Goal: Task Accomplishment & Management: Manage account settings

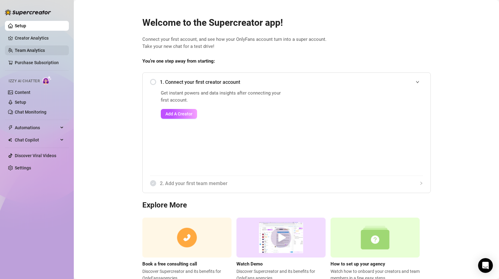
click at [33, 49] on link "Team Analytics" at bounding box center [30, 50] width 30 height 5
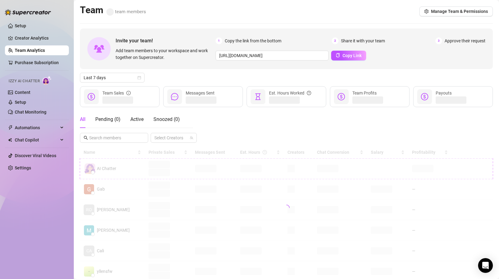
scroll to position [4, 0]
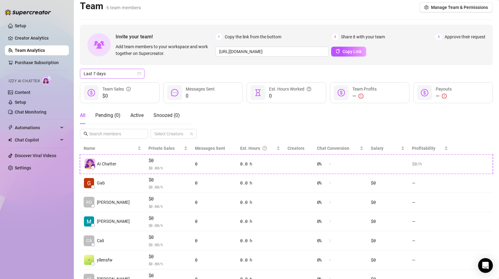
click at [122, 72] on span "Last 7 days" at bounding box center [112, 73] width 57 height 9
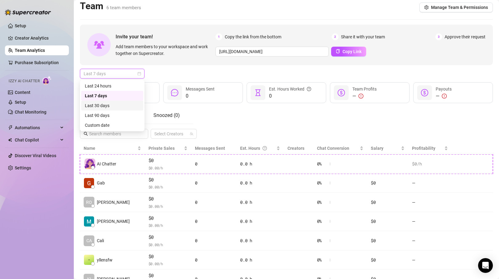
click at [112, 107] on div "Last 30 days" at bounding box center [112, 105] width 55 height 7
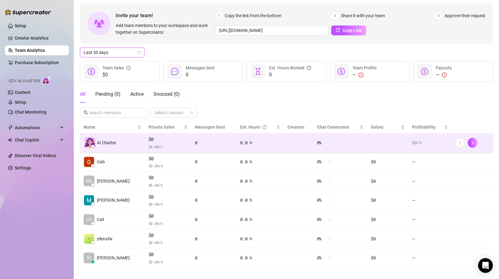
scroll to position [32, 0]
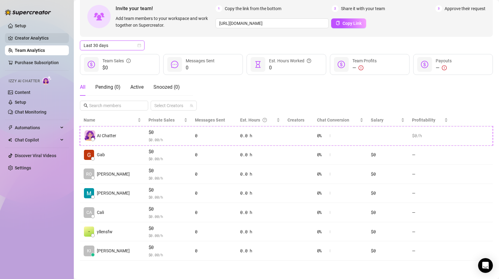
click at [39, 34] on link "Creator Analytics" at bounding box center [39, 38] width 49 height 10
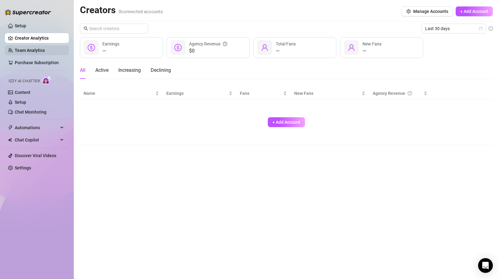
click at [29, 50] on link "Team Analytics" at bounding box center [30, 50] width 30 height 5
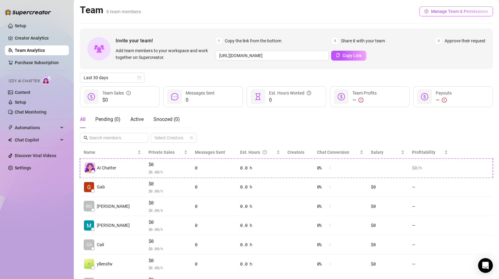
click at [447, 12] on span "Manage Team & Permissions" at bounding box center [459, 11] width 57 height 5
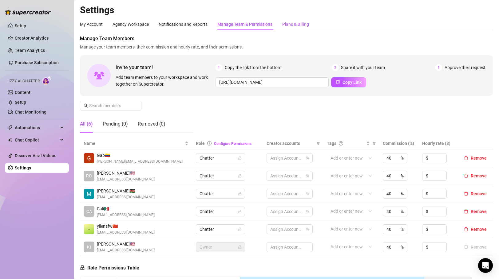
click at [290, 25] on div "Plans & Billing" at bounding box center [295, 24] width 27 height 7
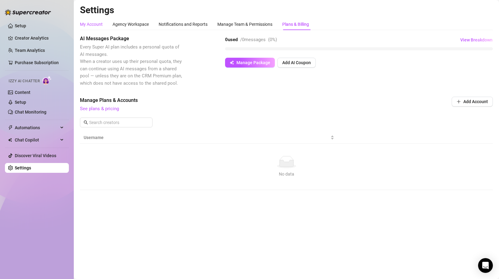
click at [91, 22] on div "My Account" at bounding box center [91, 24] width 23 height 7
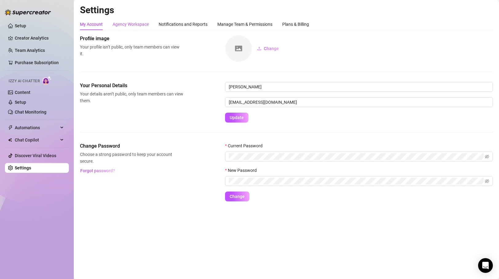
click at [146, 23] on div "Agency Workspace" at bounding box center [130, 24] width 36 height 7
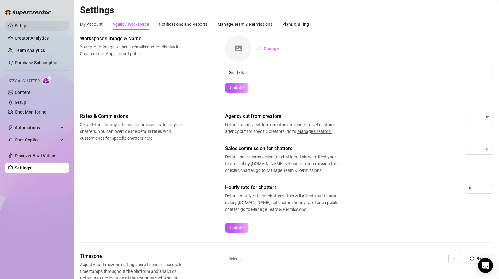
click at [26, 26] on link "Setup" at bounding box center [20, 25] width 11 height 5
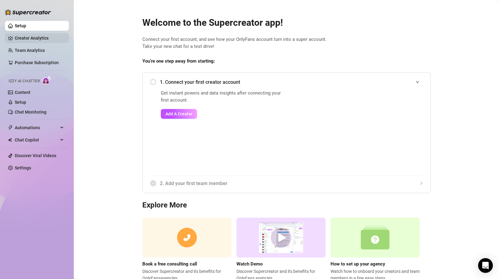
click at [41, 37] on link "Creator Analytics" at bounding box center [39, 38] width 49 height 10
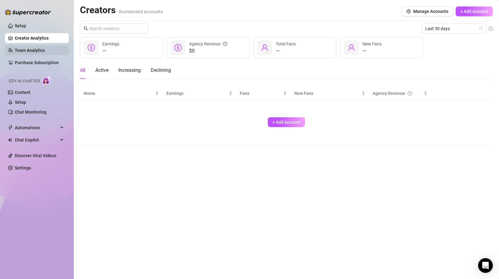
click at [39, 52] on link "Team Analytics" at bounding box center [30, 50] width 30 height 5
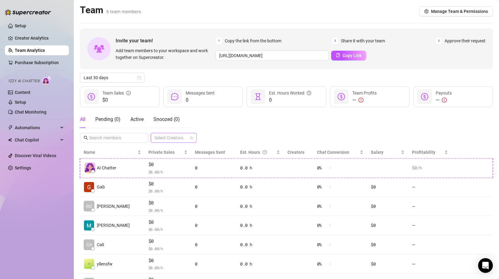
click at [173, 136] on div at bounding box center [170, 138] width 37 height 9
click at [213, 127] on div "All Pending ( 0 ) Active Snoozed ( 0 ) Select Creators" at bounding box center [286, 127] width 413 height 32
click at [32, 60] on link "Purchase Subscription" at bounding box center [37, 62] width 44 height 5
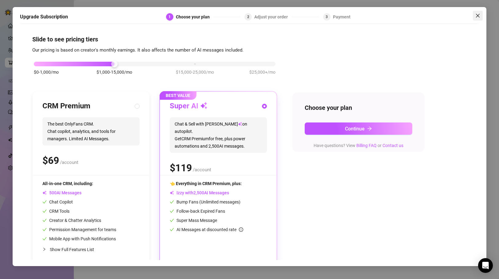
click at [478, 14] on icon "close" at bounding box center [477, 15] width 5 height 5
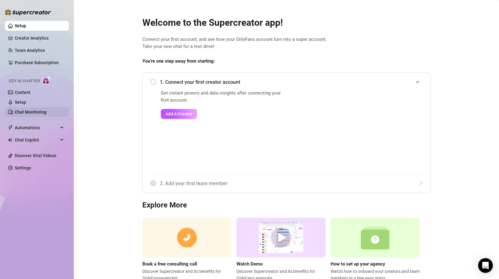
click at [33, 110] on link "Chat Monitoring" at bounding box center [31, 112] width 32 height 5
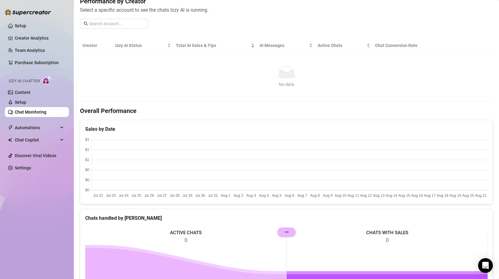
scroll to position [78, 0]
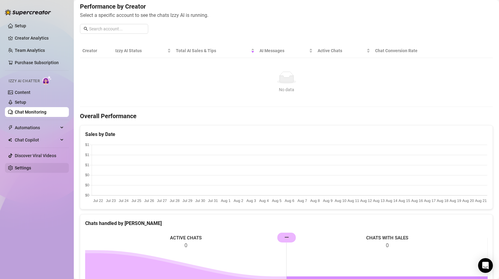
click at [31, 167] on link "Settings" at bounding box center [23, 168] width 16 height 5
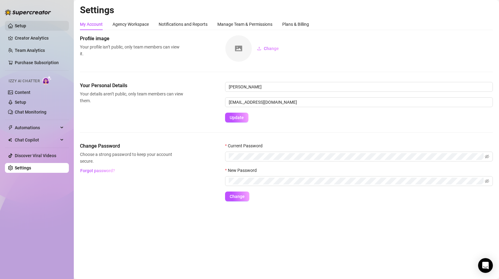
click at [22, 27] on link "Setup" at bounding box center [20, 25] width 11 height 5
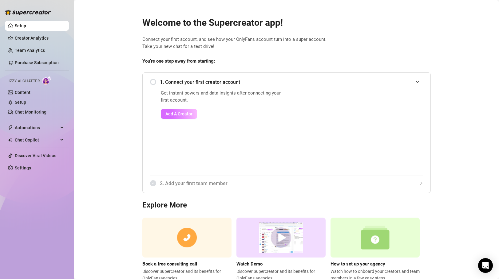
click at [179, 115] on span "Add A Creator" at bounding box center [178, 114] width 27 height 5
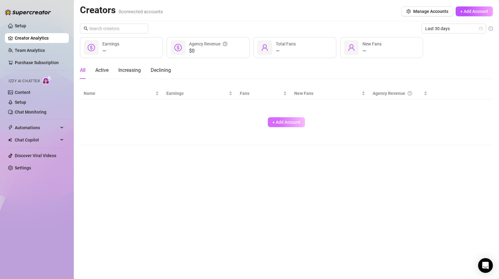
click at [282, 123] on span "+ Add Account" at bounding box center [286, 122] width 28 height 5
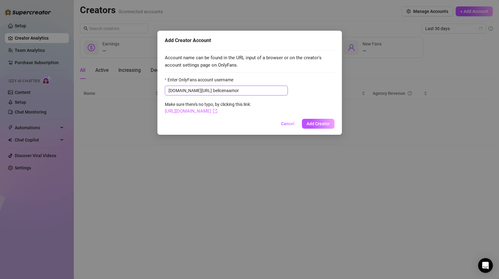
type input "belicenaamor"
click at [217, 111] on icon "export" at bounding box center [215, 111] width 5 height 5
click at [321, 125] on span "Add Creator" at bounding box center [317, 123] width 23 height 5
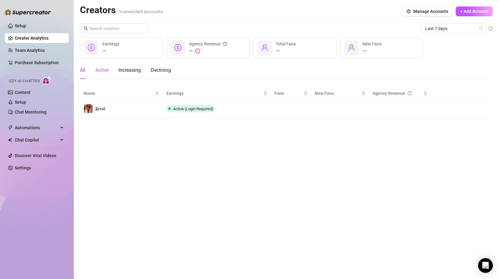
click at [106, 70] on div "Active" at bounding box center [101, 70] width 13 height 7
click at [134, 70] on div "Increasing" at bounding box center [129, 70] width 22 height 7
click at [158, 70] on div "Declining" at bounding box center [161, 70] width 20 height 7
click at [80, 71] on div "All" at bounding box center [83, 70] width 6 height 7
click at [45, 49] on link "Team Analytics" at bounding box center [30, 50] width 30 height 5
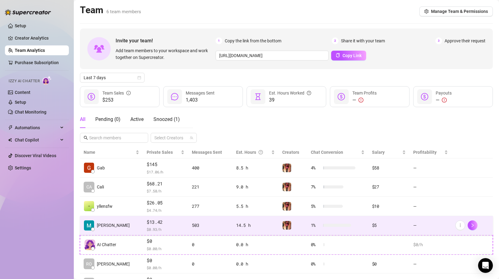
click at [147, 222] on span "$13.42" at bounding box center [166, 222] width 38 height 7
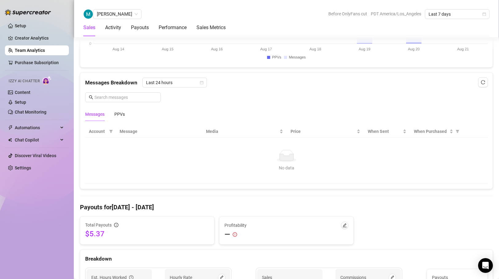
scroll to position [373, 0]
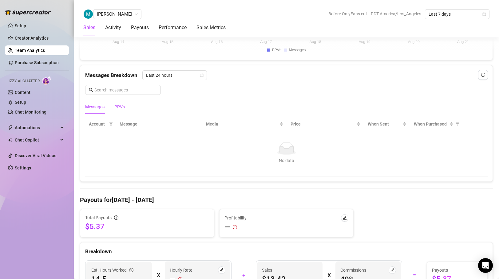
click at [119, 107] on div "PPVs" at bounding box center [119, 107] width 10 height 7
click at [99, 107] on div "Messages" at bounding box center [94, 107] width 19 height 7
click at [174, 77] on span "Last 24 hours" at bounding box center [174, 75] width 57 height 9
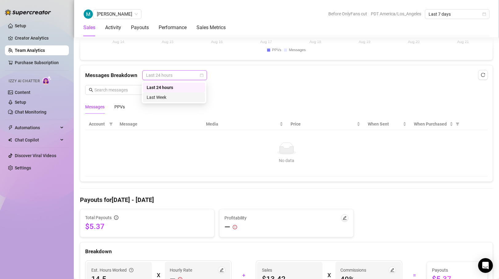
click at [170, 98] on div "Last Week" at bounding box center [174, 97] width 55 height 7
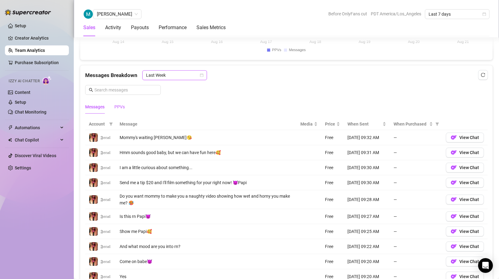
click at [120, 105] on div "PPVs" at bounding box center [119, 107] width 10 height 7
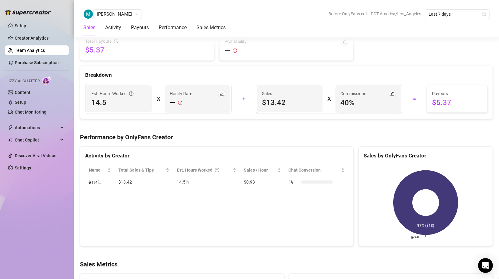
scroll to position [725, 0]
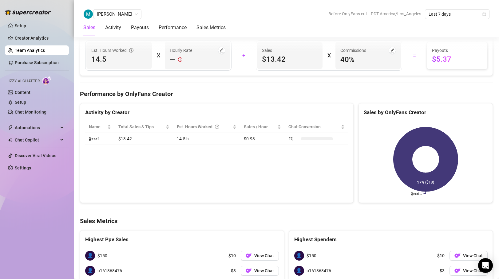
click at [127, 145] on td "$13.42" at bounding box center [144, 139] width 58 height 12
click at [151, 145] on td "$13.42" at bounding box center [144, 139] width 58 height 12
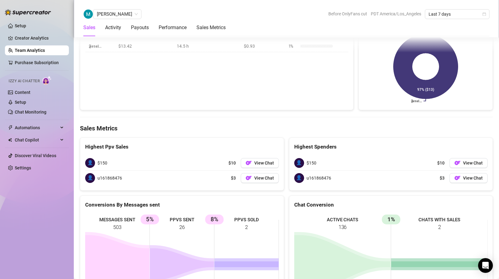
scroll to position [820, 0]
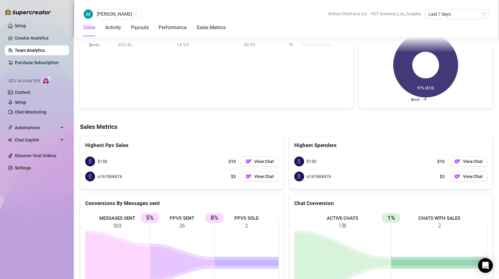
click at [233, 165] on span "$10" at bounding box center [231, 161] width 7 height 7
click at [235, 184] on div "👤 u161868476 $3 View Chat" at bounding box center [182, 176] width 194 height 15
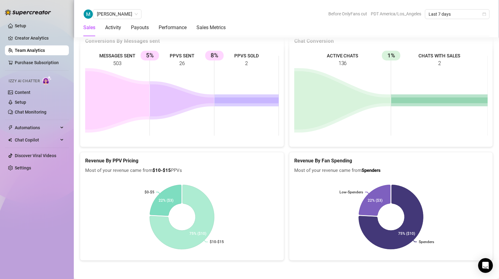
scroll to position [1008, 0]
click at [200, 234] on icon at bounding box center [181, 217] width 69 height 69
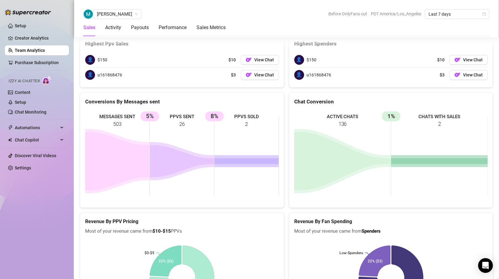
scroll to position [900, 0]
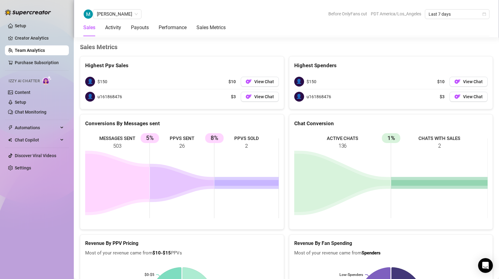
click at [91, 87] on span "👤" at bounding box center [90, 82] width 10 height 10
click at [104, 85] on span "$150" at bounding box center [102, 81] width 10 height 7
click at [263, 84] on span "View Chat" at bounding box center [264, 81] width 20 height 5
click at [261, 84] on span "View Chat" at bounding box center [264, 81] width 20 height 5
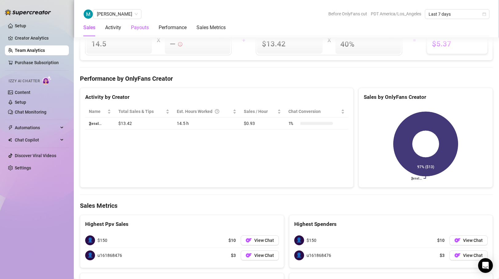
click at [144, 28] on div "Payouts" at bounding box center [140, 27] width 18 height 7
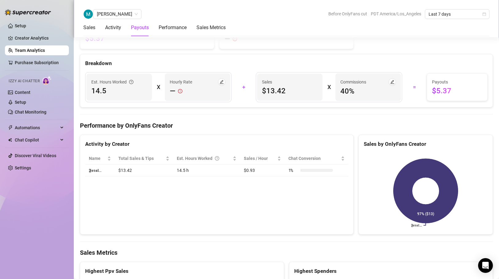
scroll to position [686, 0]
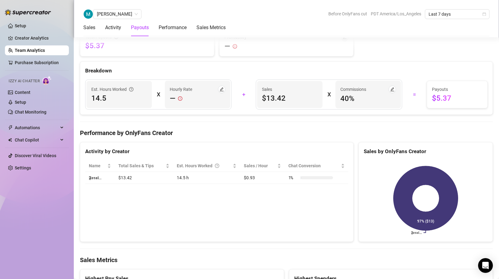
click at [278, 103] on span "$13.42" at bounding box center [290, 98] width 56 height 10
click at [269, 108] on div "Sales $13.42" at bounding box center [289, 94] width 65 height 27
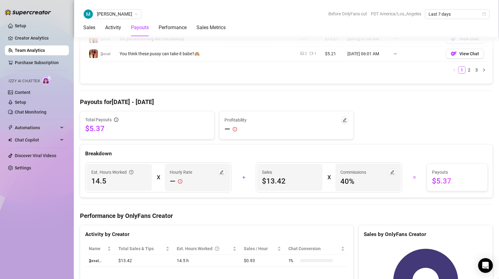
scroll to position [586, 0]
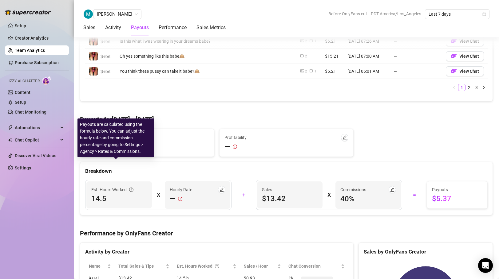
click at [117, 140] on icon "info-circle" at bounding box center [116, 137] width 4 height 4
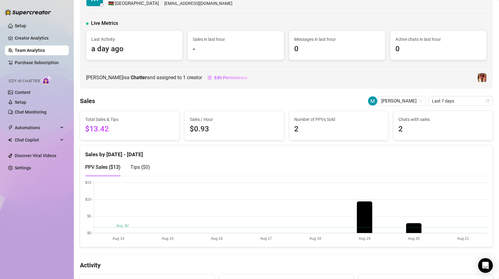
scroll to position [0, 0]
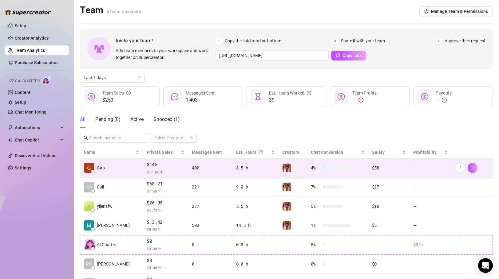
click at [143, 168] on td "$145 $ 17.06 /h" at bounding box center [165, 168] width 45 height 19
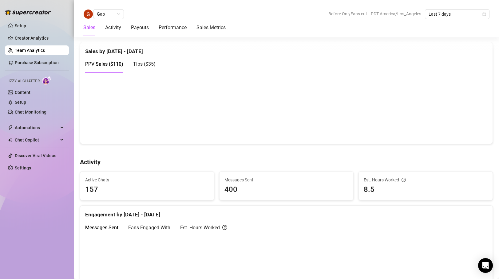
scroll to position [126, 0]
click at [146, 63] on span "Tips ( $35 )" at bounding box center [144, 64] width 22 height 6
click at [100, 68] on div "PPV Sales ( $110 )" at bounding box center [104, 64] width 38 height 18
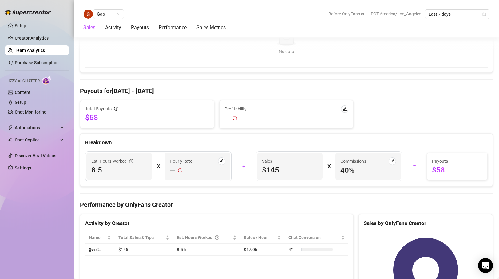
scroll to position [499, 0]
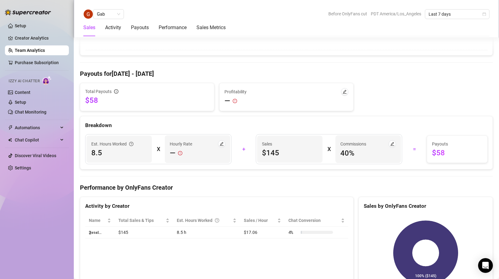
click at [272, 153] on span "$145" at bounding box center [290, 153] width 56 height 10
click at [263, 170] on div "Total Sales & Tips $145 Sales / Hour $17.06 Number of PPVs Sold 10 Chats with s…" at bounding box center [286, 153] width 413 height 1038
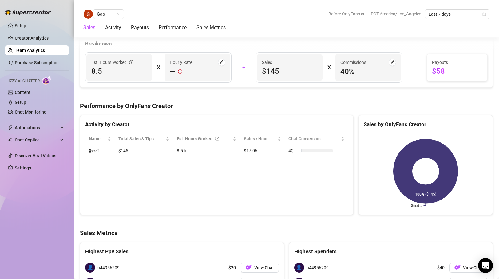
click at [263, 170] on div "Activity by Creator Name Total Sales & Tips Est. Hours Worked Sales / Hour Chat…" at bounding box center [217, 165] width 274 height 100
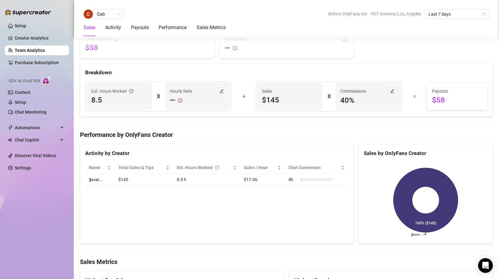
scroll to position [550, 0]
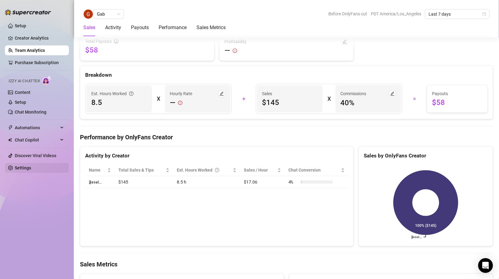
click at [29, 167] on link "Settings" at bounding box center [23, 168] width 16 height 5
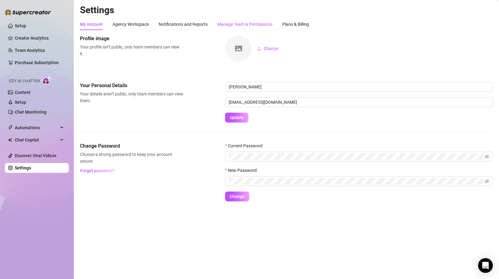
click at [251, 22] on div "Manage Team & Permissions" at bounding box center [244, 24] width 55 height 7
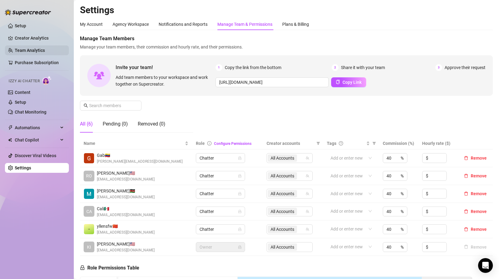
click at [33, 50] on link "Team Analytics" at bounding box center [30, 50] width 30 height 5
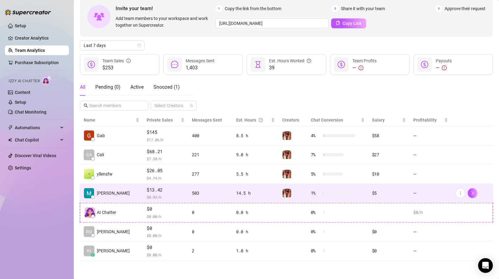
scroll to position [32, 0]
